Goal: Information Seeking & Learning: Learn about a topic

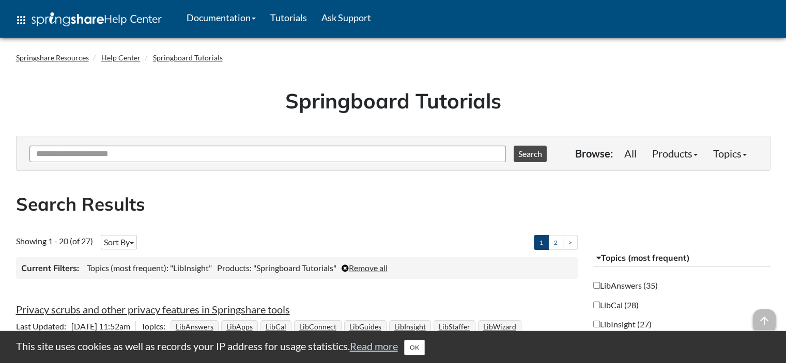
click at [350, 200] on h2 "Search Results" at bounding box center [393, 204] width 755 height 25
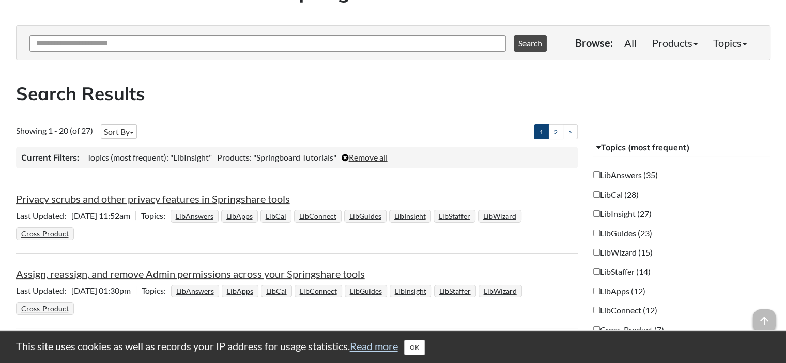
scroll to position [112, 0]
click at [319, 186] on li "Privacy scrubs and other privacy features in Springshare tools Last Updated [DA…" at bounding box center [297, 216] width 562 height 72
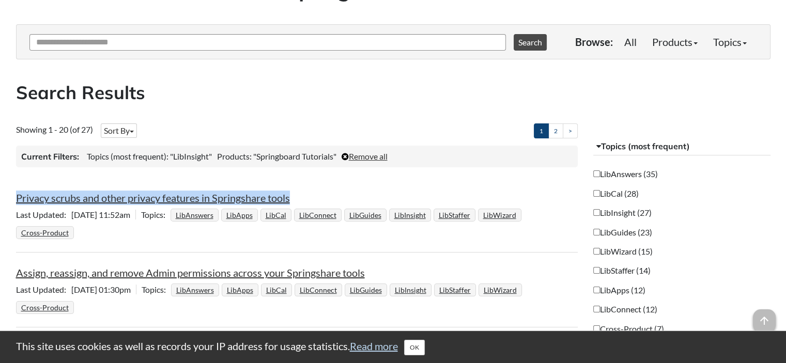
click at [319, 186] on li "Privacy scrubs and other privacy features in Springshare tools Last Updated [DA…" at bounding box center [297, 216] width 562 height 72
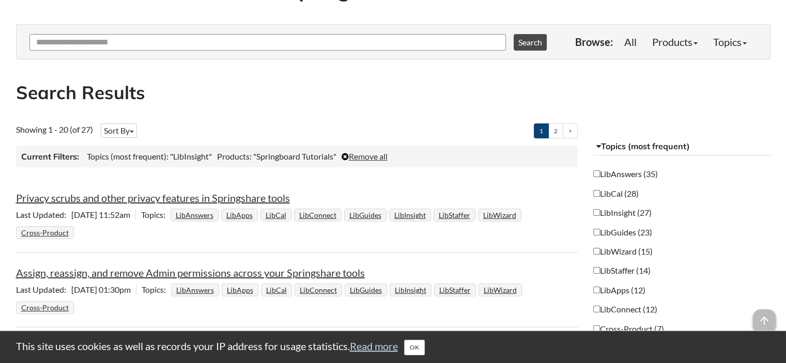
click at [319, 186] on li "Privacy scrubs and other privacy features in Springshare tools Last Updated [DA…" at bounding box center [297, 216] width 562 height 72
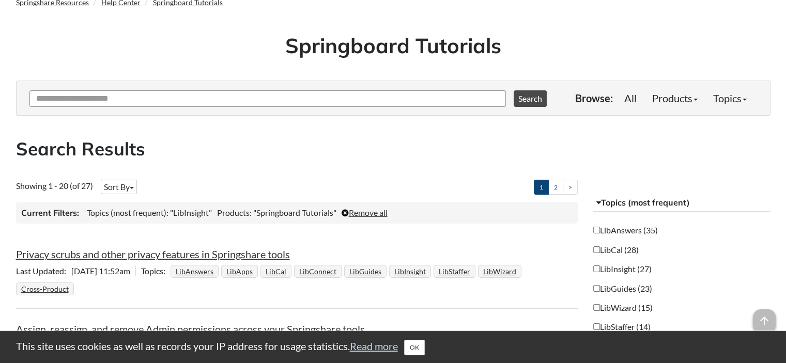
scroll to position [55, 0]
click at [152, 137] on h2 "Search Results" at bounding box center [393, 149] width 755 height 25
click at [154, 157] on h2 "Search Results" at bounding box center [393, 149] width 755 height 25
click at [78, 151] on h2 "Search Results" at bounding box center [393, 149] width 755 height 25
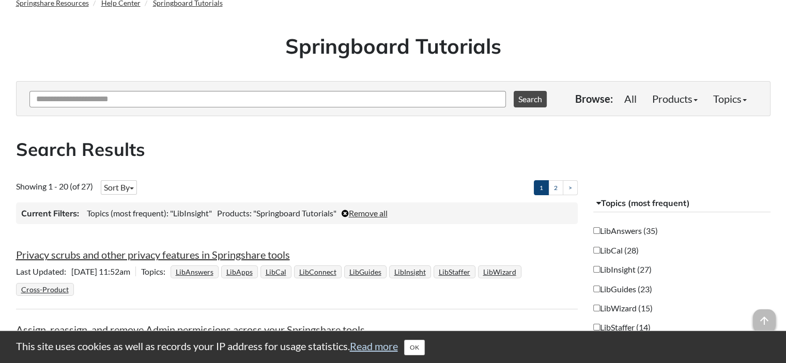
click at [78, 151] on h2 "Search Results" at bounding box center [393, 149] width 755 height 25
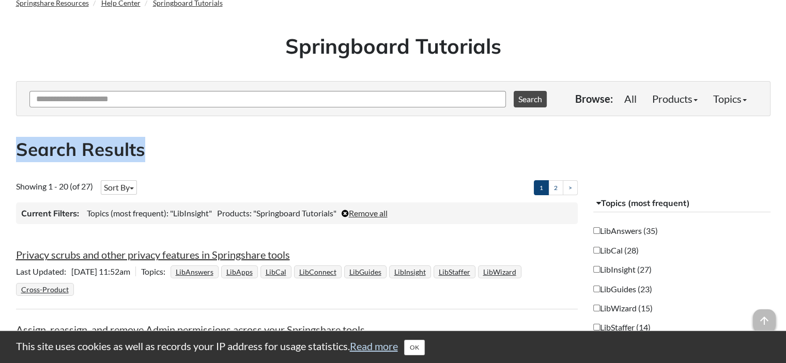
click at [78, 151] on h2 "Search Results" at bounding box center [393, 149] width 755 height 25
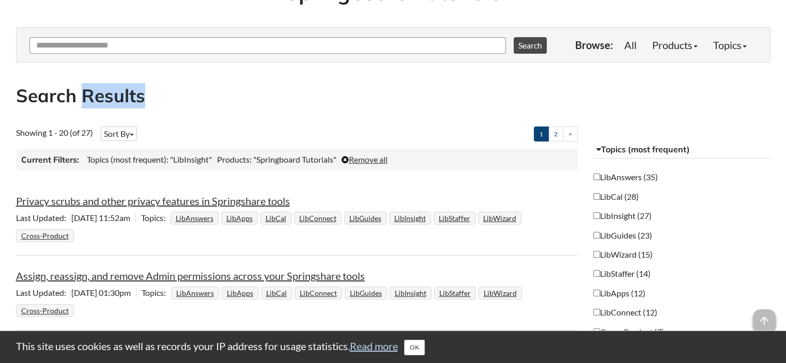
scroll to position [111, 0]
